Goal: Feedback & Contribution: Contribute content

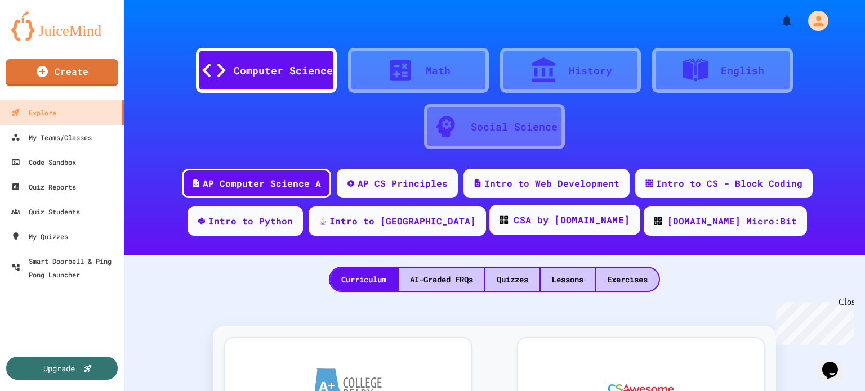
click at [513, 214] on div "CSA by [DOMAIN_NAME]" at bounding box center [571, 220] width 116 height 14
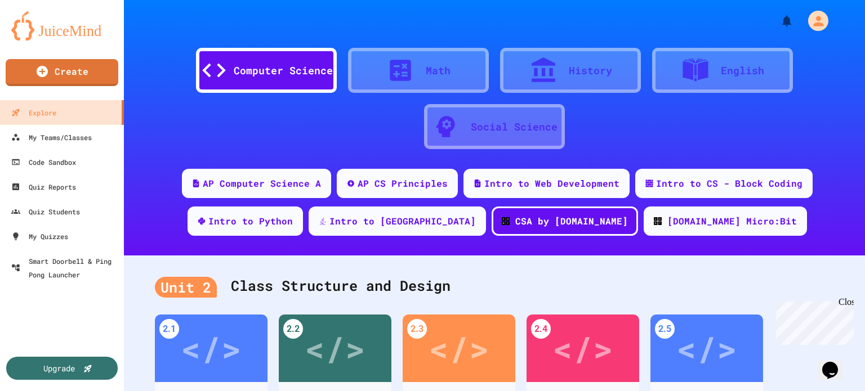
scroll to position [187, 0]
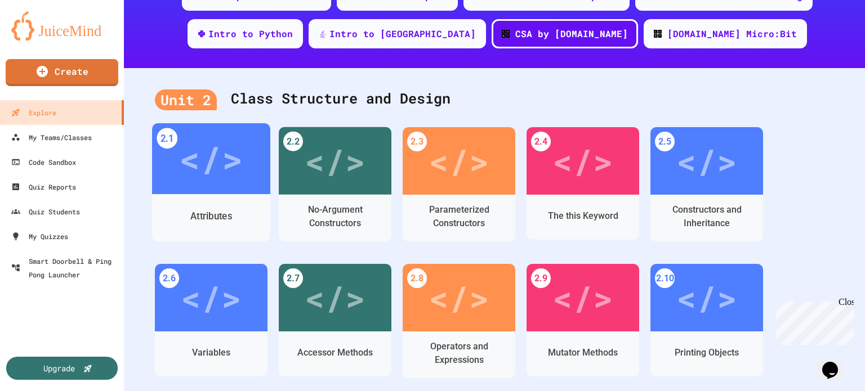
click at [238, 209] on div "Attributes" at bounding box center [211, 216] width 118 height 33
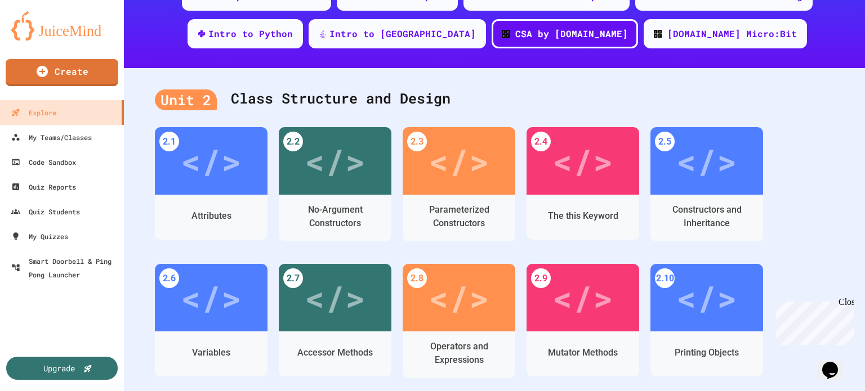
drag, startPoint x: 683, startPoint y: 38, endPoint x: 543, endPoint y: 93, distance: 150.9
click at [358, 173] on div "</>" at bounding box center [335, 158] width 64 height 53
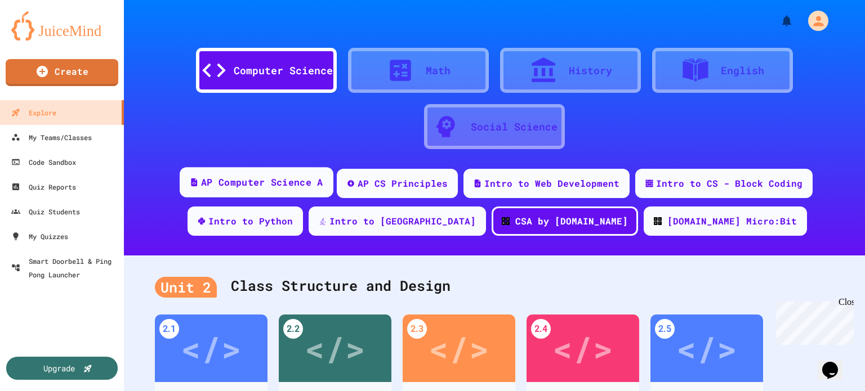
click at [289, 178] on div "AP Computer Science A" at bounding box center [262, 183] width 122 height 14
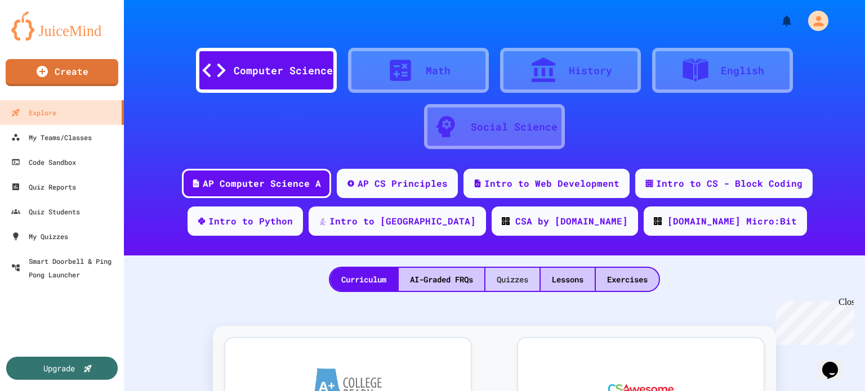
click at [506, 275] on div "Quizzes" at bounding box center [512, 279] width 54 height 23
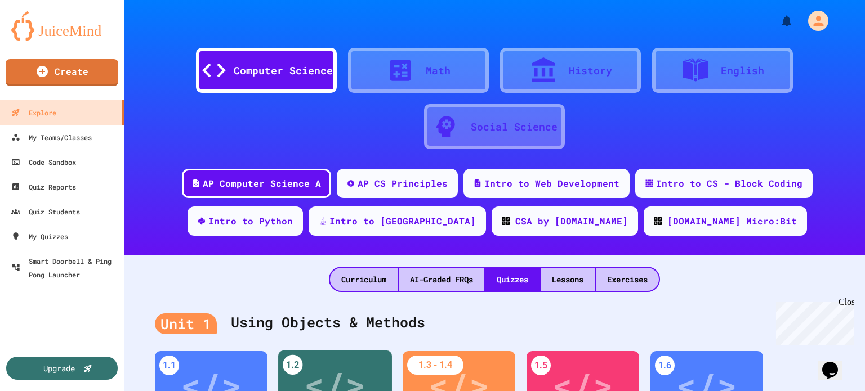
scroll to position [187, 0]
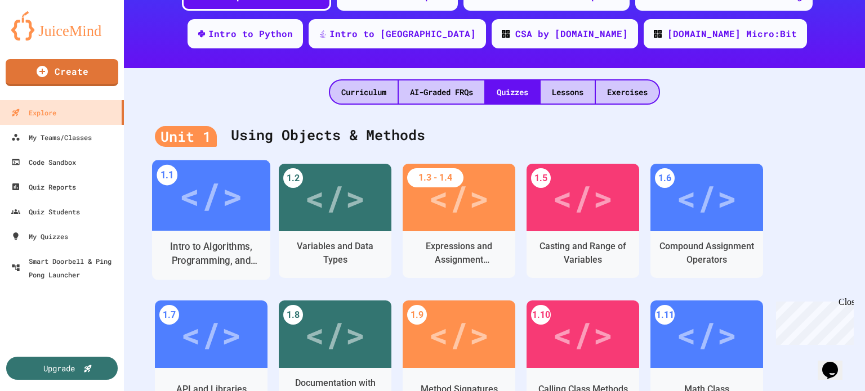
click at [229, 220] on div "</>" at bounding box center [211, 195] width 64 height 53
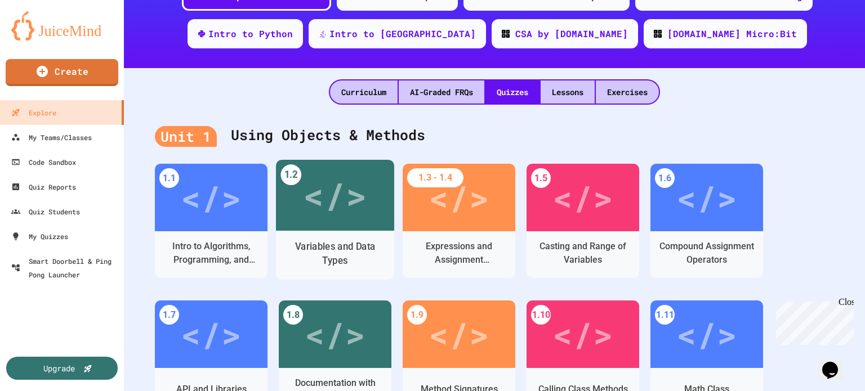
click at [343, 208] on div "</>" at bounding box center [335, 195] width 64 height 53
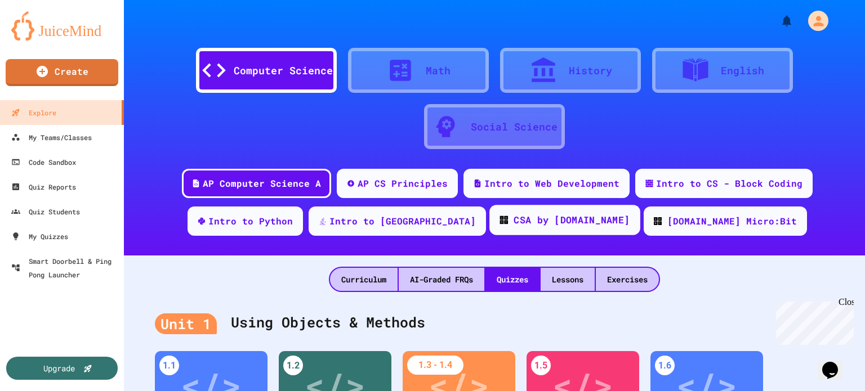
click at [530, 219] on div "CSA by [DOMAIN_NAME]" at bounding box center [571, 220] width 116 height 14
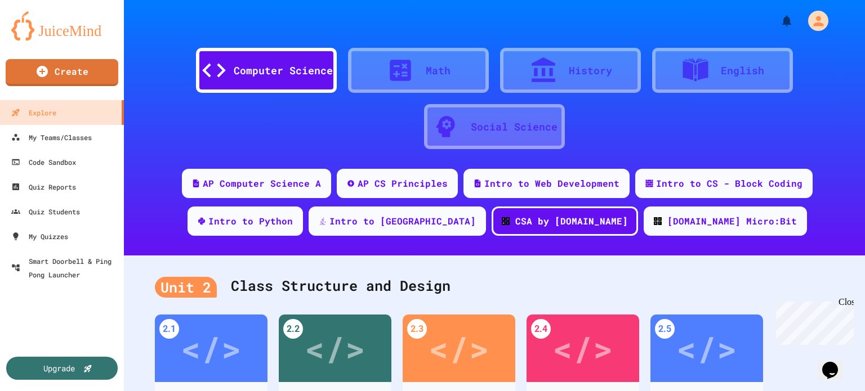
scroll to position [187, 0]
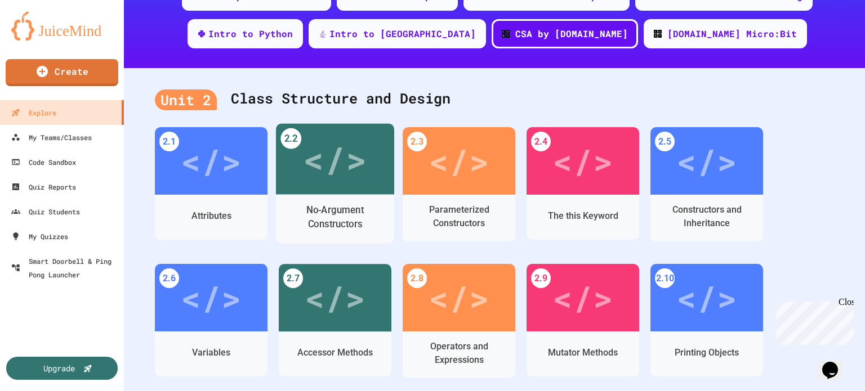
click at [309, 217] on div "No-Argument Constructors" at bounding box center [335, 217] width 101 height 28
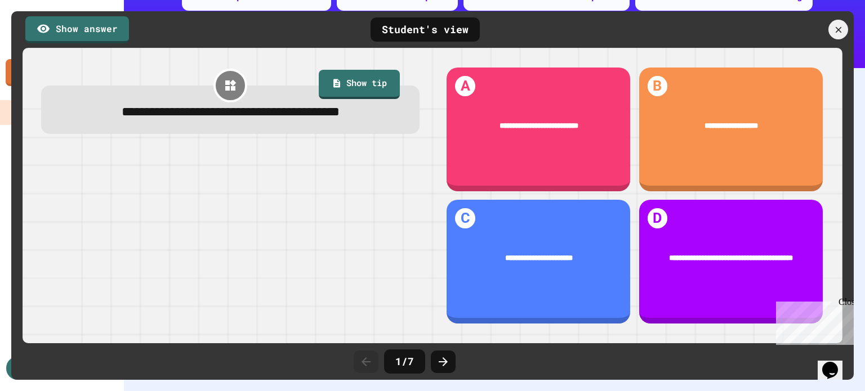
click at [825, 39] on div at bounding box center [792, 30] width 124 height 20
click at [836, 33] on icon at bounding box center [838, 30] width 12 height 12
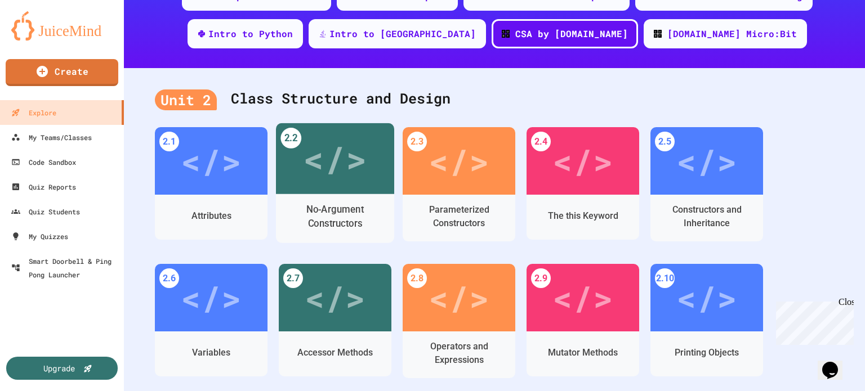
click at [357, 229] on div "No-Argument Constructors" at bounding box center [335, 217] width 101 height 28
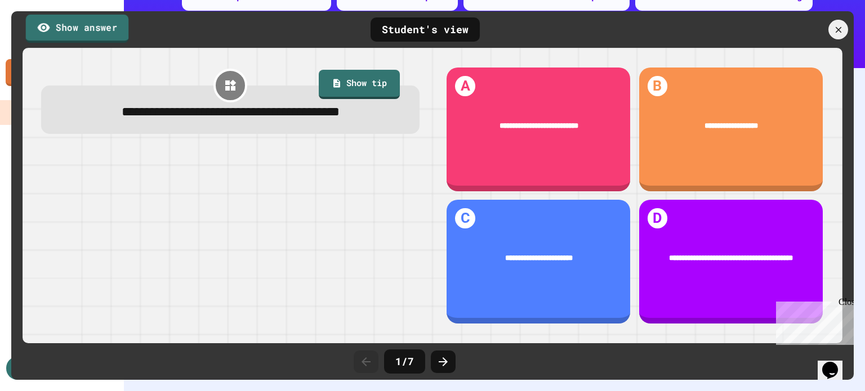
click at [115, 40] on link "Show answer" at bounding box center [77, 28] width 103 height 28
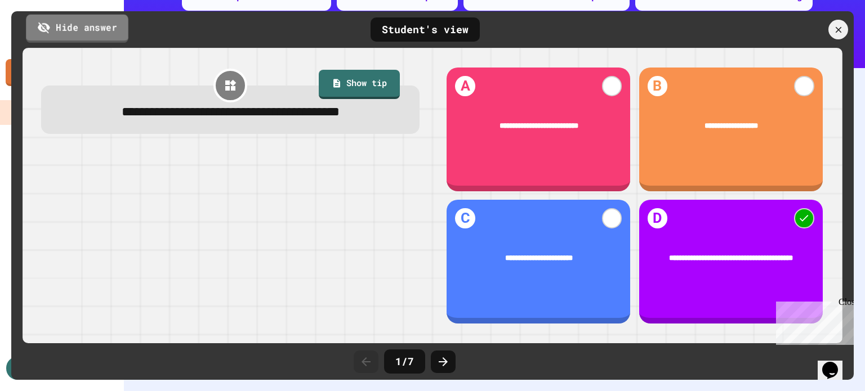
click at [117, 41] on link "Hide answer" at bounding box center [77, 28] width 102 height 28
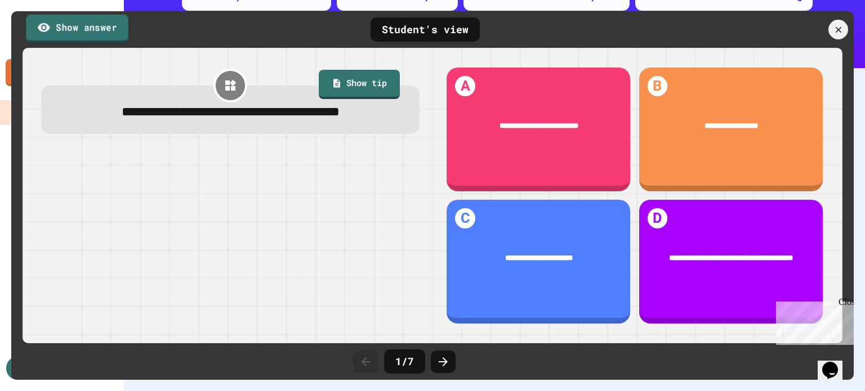
click at [117, 41] on link "Show answer" at bounding box center [77, 28] width 102 height 28
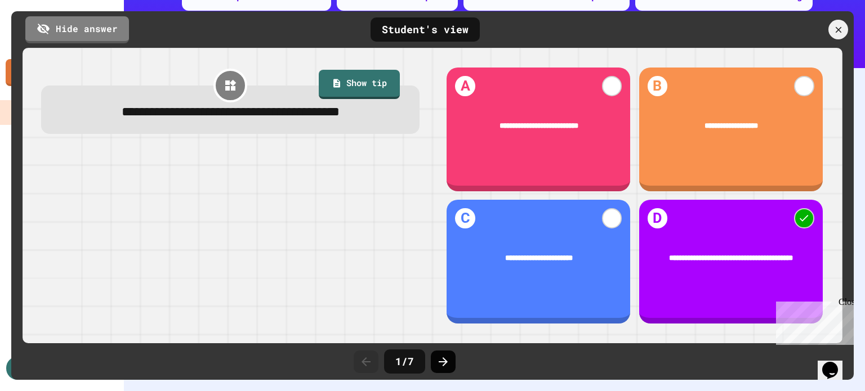
click at [443, 361] on icon at bounding box center [443, 362] width 14 height 14
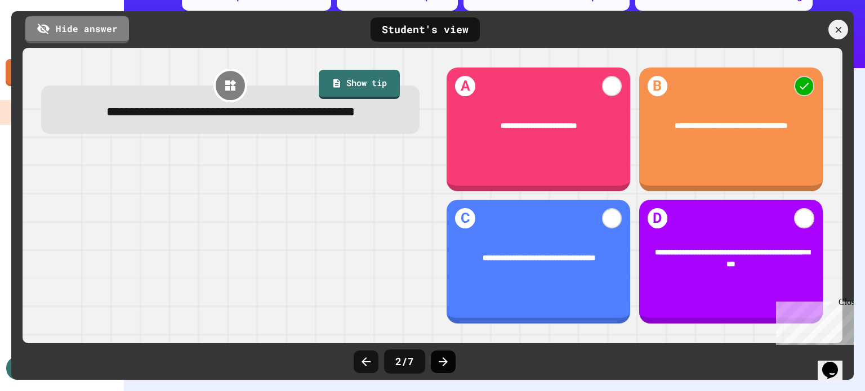
click at [448, 362] on icon at bounding box center [443, 362] width 14 height 14
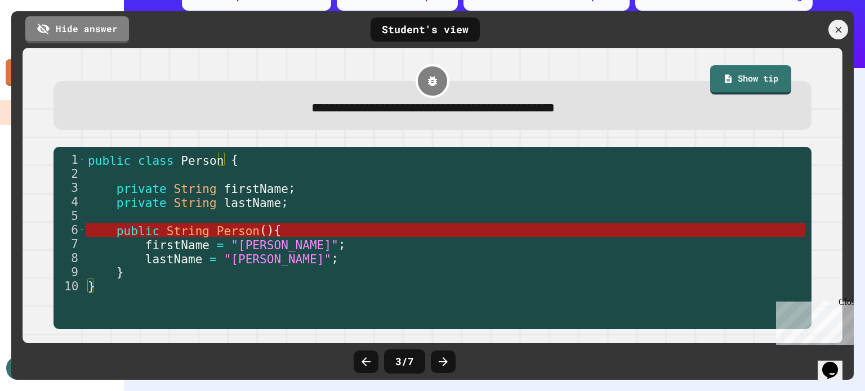
click at [840, 33] on icon at bounding box center [838, 30] width 10 height 10
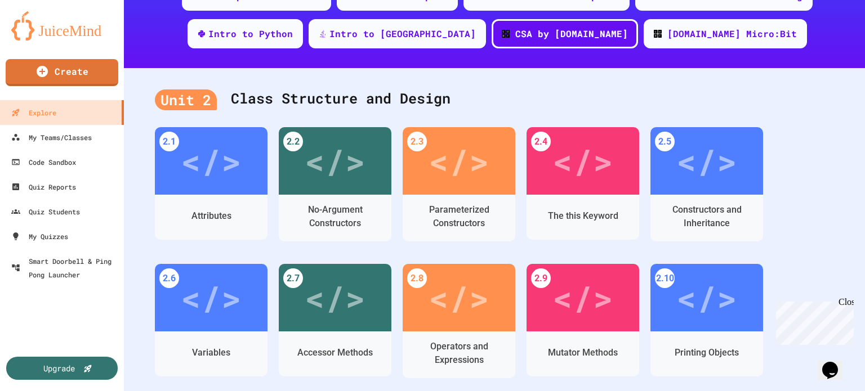
drag, startPoint x: 693, startPoint y: 38, endPoint x: 598, endPoint y: 48, distance: 94.6
click at [50, 78] on link "Create" at bounding box center [62, 71] width 110 height 28
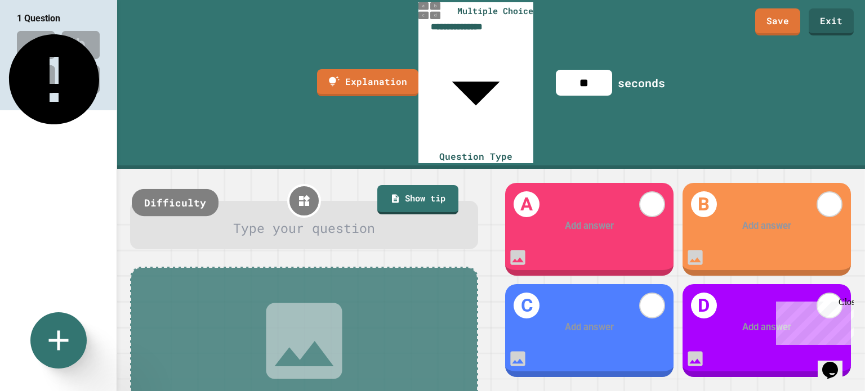
click at [185, 189] on div "Difficulty" at bounding box center [175, 202] width 87 height 27
click at [173, 189] on div "easy" at bounding box center [158, 202] width 50 height 27
click at [172, 189] on div "medium" at bounding box center [164, 202] width 62 height 27
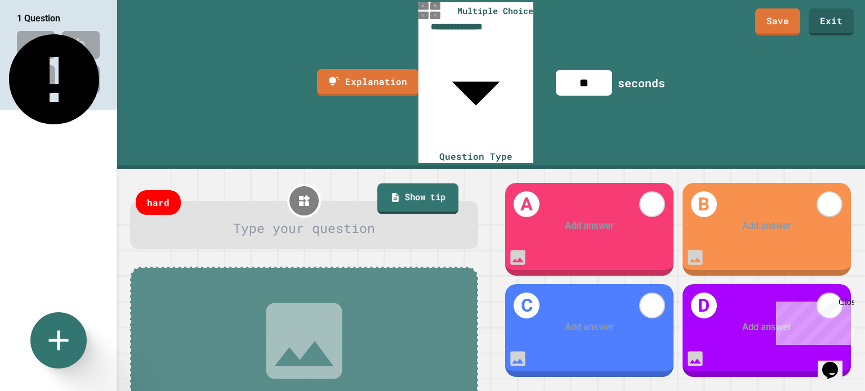
click at [403, 184] on link "Show tip" at bounding box center [417, 199] width 81 height 30
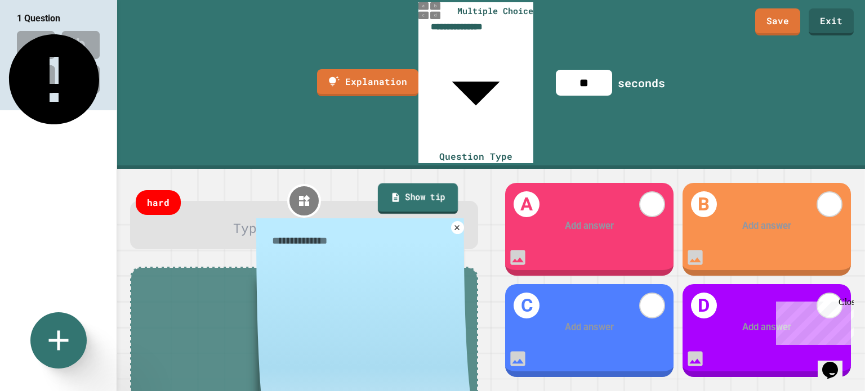
click at [403, 184] on link "Show tip" at bounding box center [418, 199] width 80 height 30
drag, startPoint x: 454, startPoint y: 99, endPoint x: 440, endPoint y: 99, distance: 14.1
click at [453, 222] on icon at bounding box center [457, 227] width 10 height 10
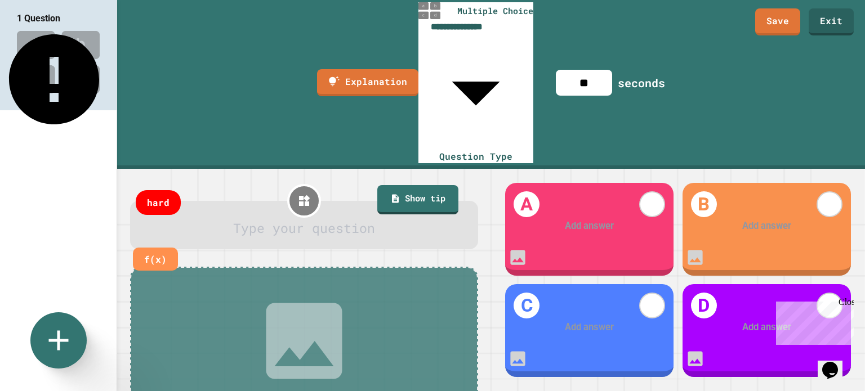
click at [317, 218] on div at bounding box center [304, 228] width 313 height 20
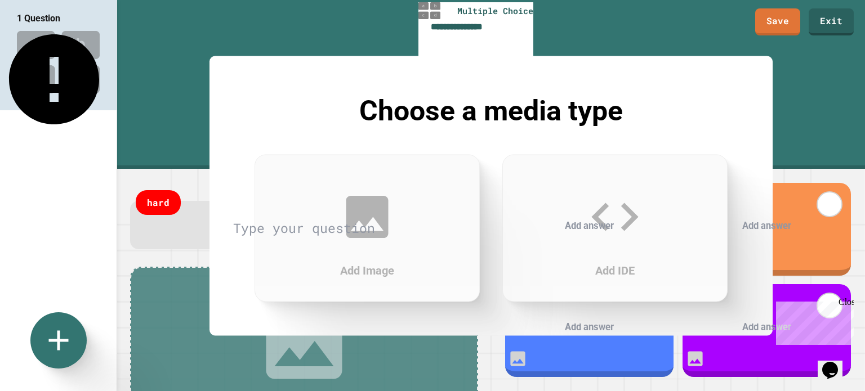
click at [640, 234] on icon at bounding box center [615, 217] width 56 height 56
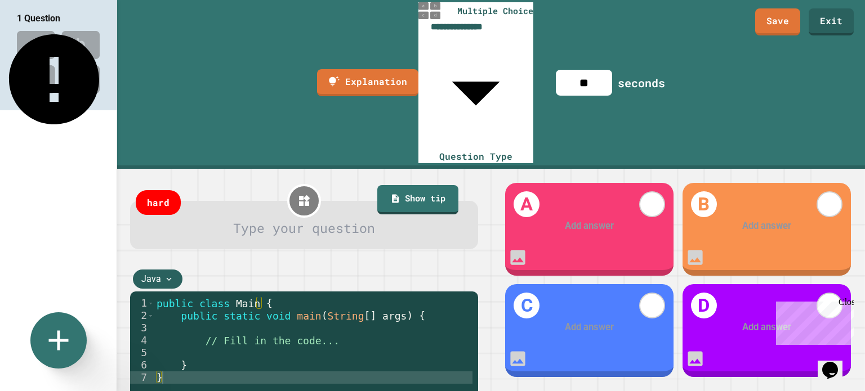
click at [175, 270] on div "Java" at bounding box center [158, 279] width 50 height 19
click at [75, 208] on div "1 Question" at bounding box center [58, 145] width 117 height 290
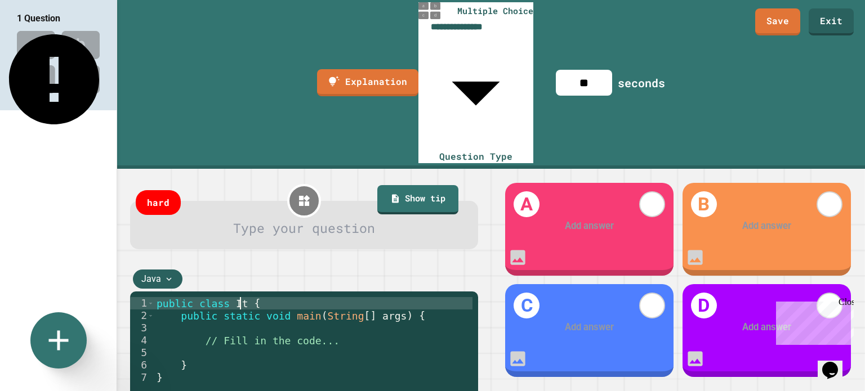
scroll to position [0, 5]
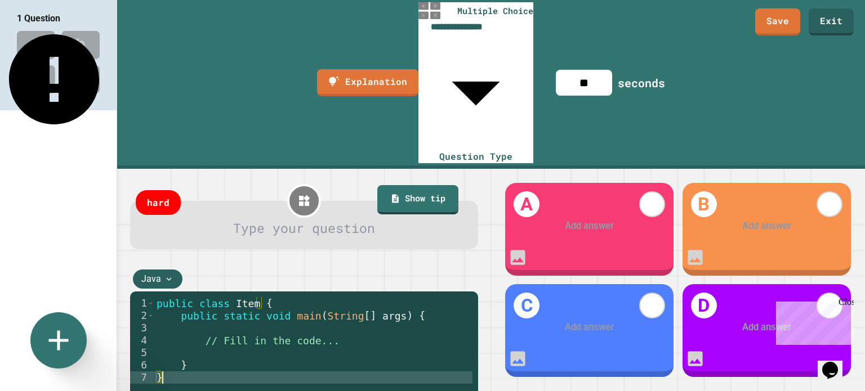
type textarea "*"
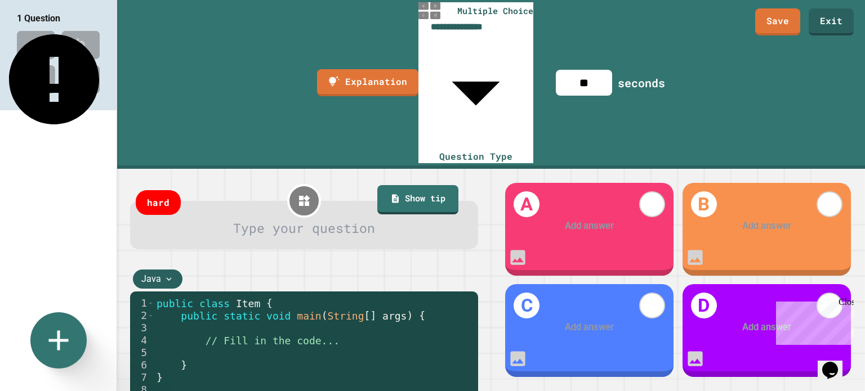
type textarea "*"
type textarea "**"
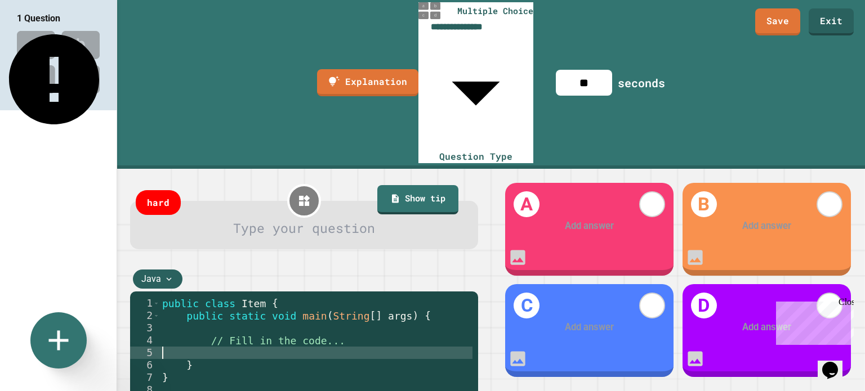
type textarea "*"
type textarea "**********"
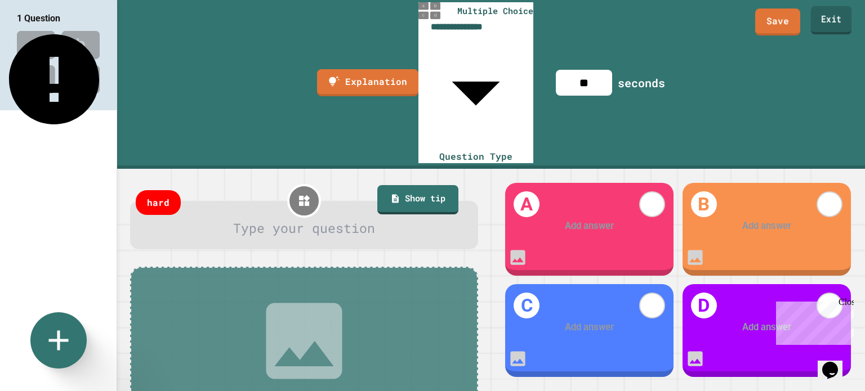
click at [815, 18] on link "Exit" at bounding box center [831, 20] width 41 height 28
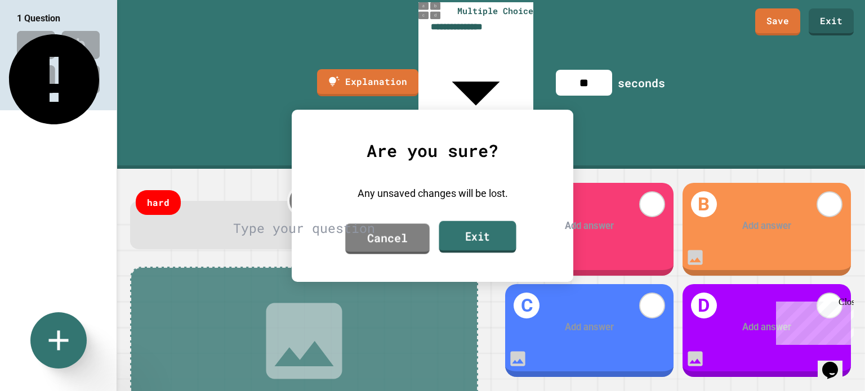
click at [475, 232] on link "Exit" at bounding box center [477, 237] width 77 height 32
